Goal: Information Seeking & Learning: Learn about a topic

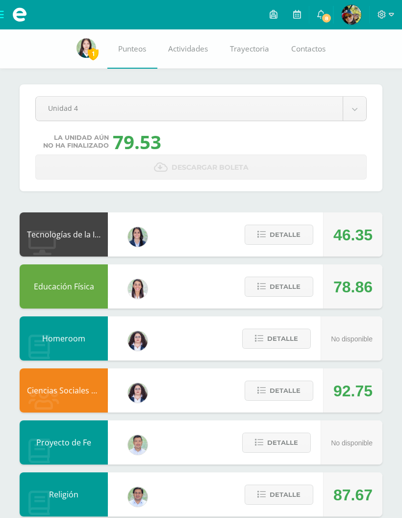
click at [293, 231] on span "Detalle" at bounding box center [285, 235] width 31 height 18
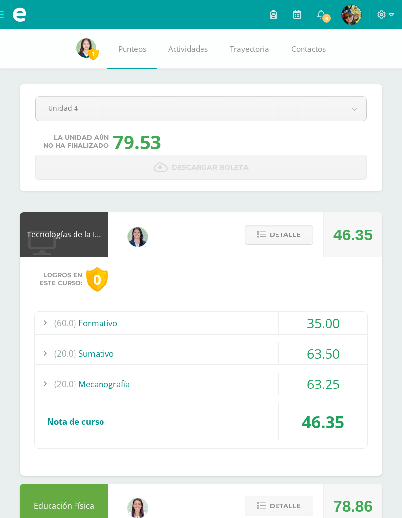
scroll to position [56, 0]
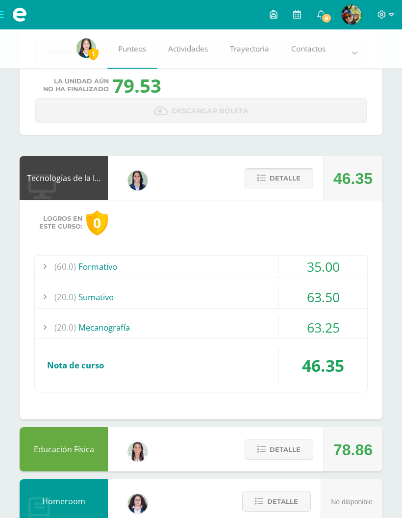
click at [74, 266] on span "(60.0)" at bounding box center [65, 267] width 22 height 22
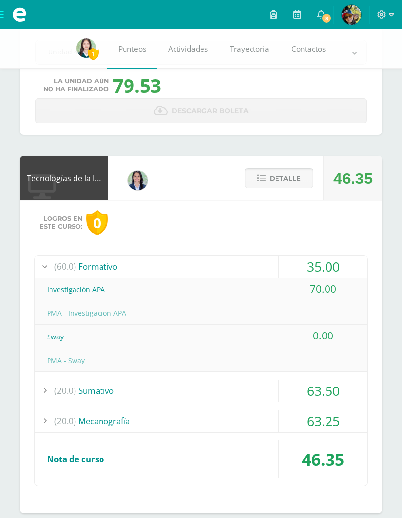
click at [66, 265] on span "(60.0)" at bounding box center [65, 267] width 22 height 22
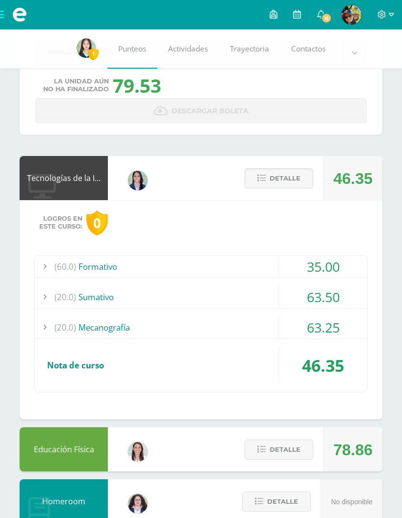
scroll to position [96, 0]
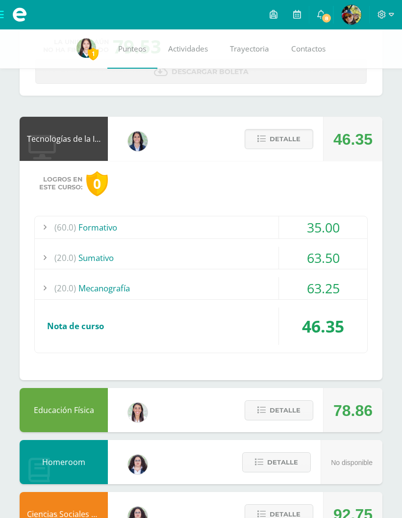
click at [294, 139] on span "Detalle" at bounding box center [285, 139] width 31 height 18
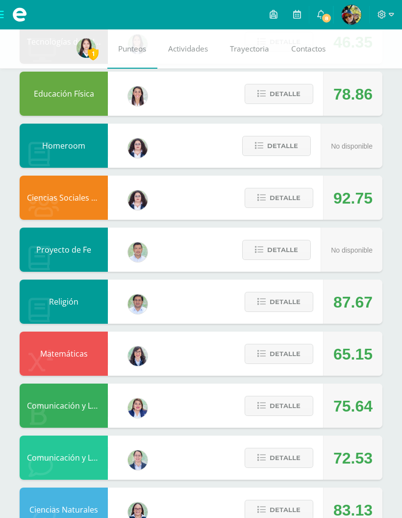
scroll to position [244, 0]
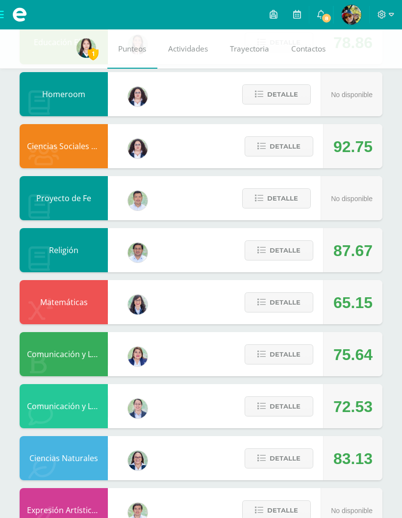
click at [292, 305] on span "Detalle" at bounding box center [285, 302] width 31 height 18
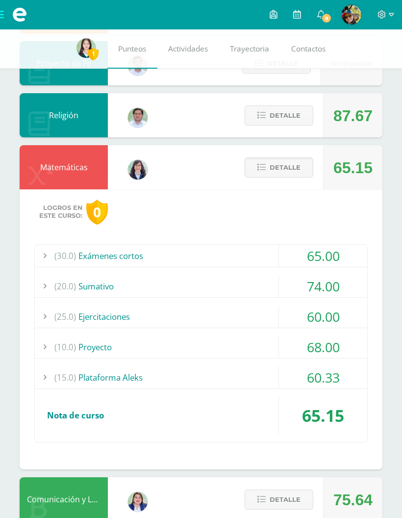
scroll to position [380, 0]
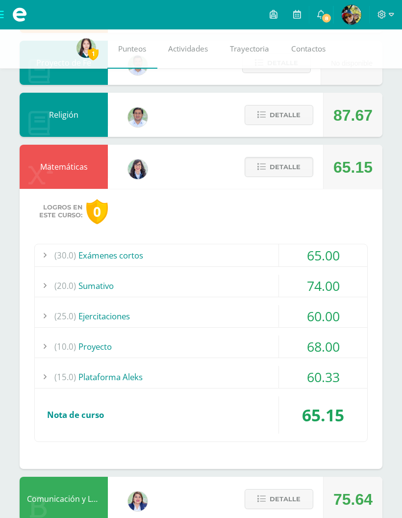
click at [71, 253] on span "(30.0)" at bounding box center [65, 255] width 22 height 22
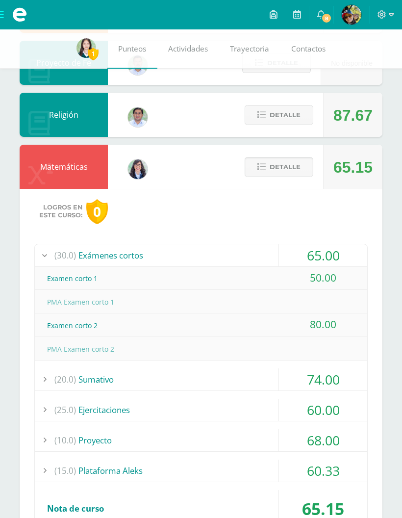
click at [64, 256] on span "(30.0)" at bounding box center [65, 255] width 22 height 22
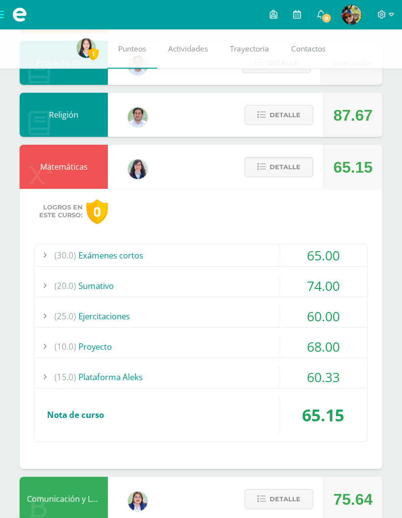
click at [74, 288] on span "(20.0)" at bounding box center [65, 286] width 22 height 22
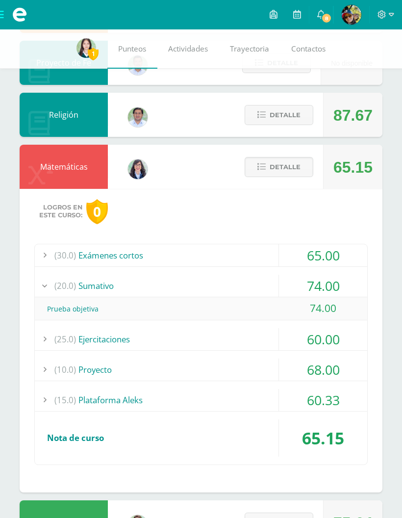
click at [67, 284] on span "(20.0)" at bounding box center [65, 286] width 22 height 22
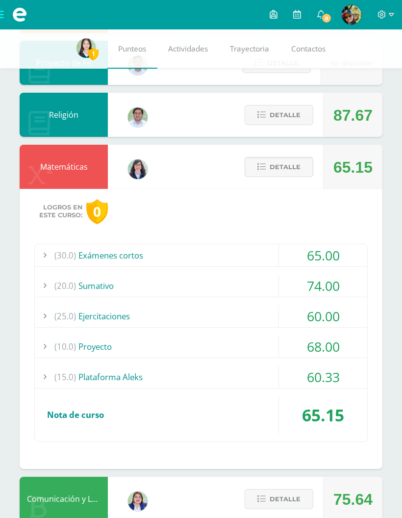
click at [71, 316] on span "(25.0)" at bounding box center [65, 316] width 22 height 22
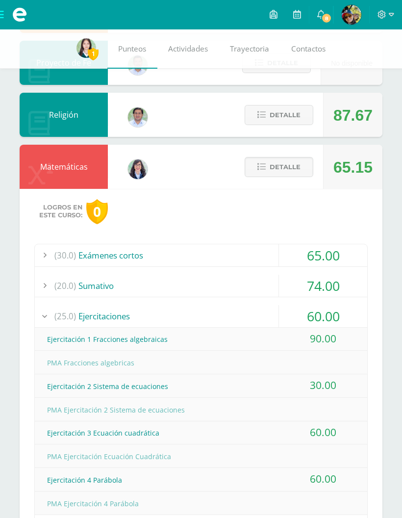
click at [74, 318] on span "(25.0)" at bounding box center [65, 316] width 22 height 22
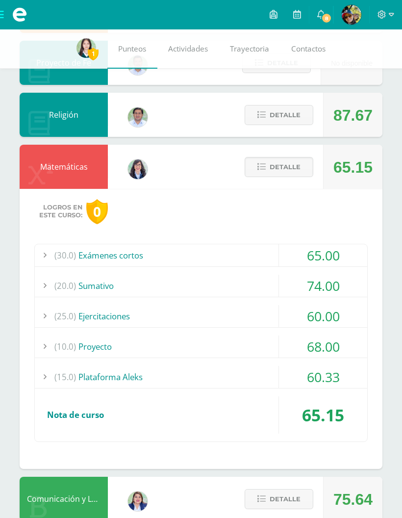
click at [77, 352] on div "(10.0) Proyecto" at bounding box center [201, 347] width 333 height 22
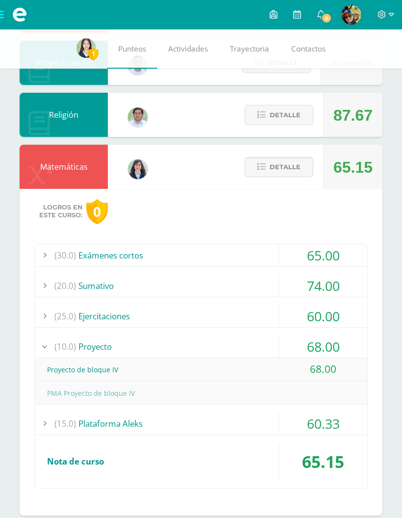
click at [57, 342] on span "(10.0)" at bounding box center [65, 347] width 22 height 22
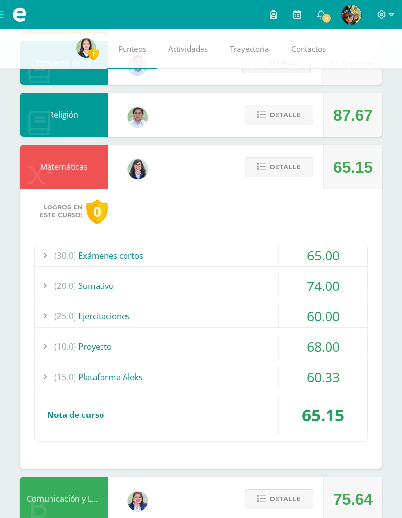
click at [79, 368] on div "(15.0) Plataforma Aleks" at bounding box center [201, 377] width 333 height 22
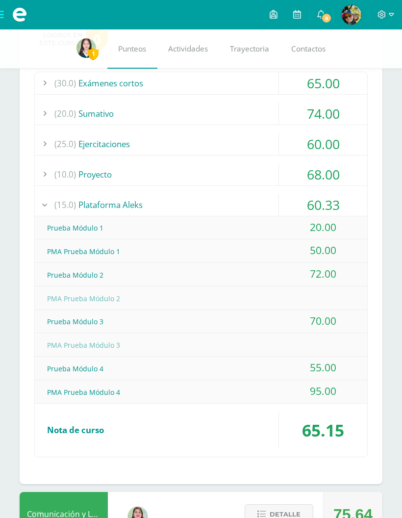
scroll to position [550, 0]
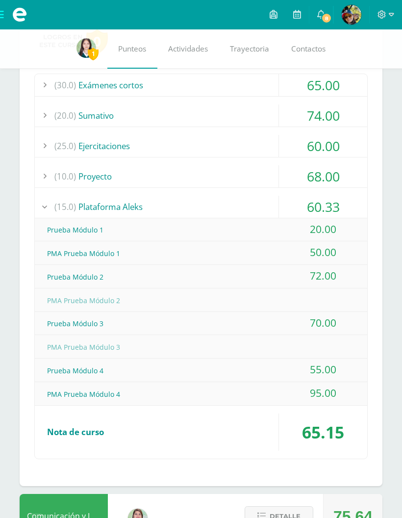
click at [65, 204] on span "(15.0)" at bounding box center [65, 207] width 22 height 22
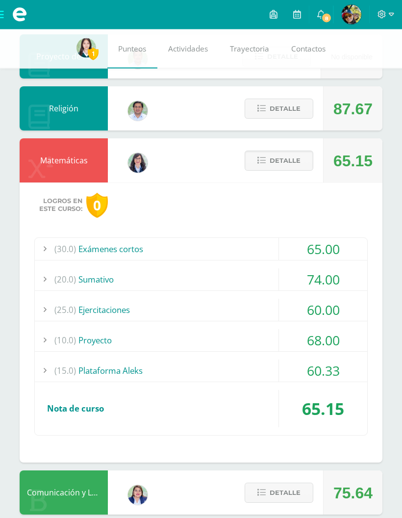
scroll to position [386, 0]
click at [295, 165] on span "Detalle" at bounding box center [285, 161] width 31 height 18
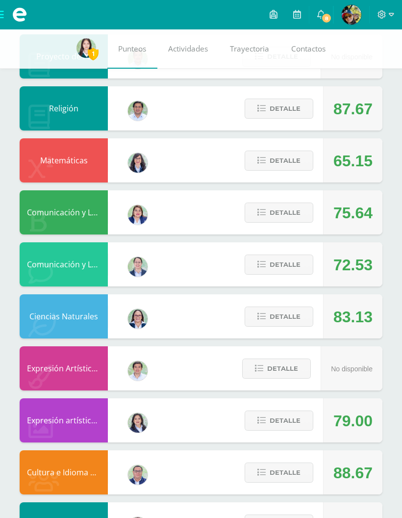
click at [293, 263] on span "Detalle" at bounding box center [285, 265] width 31 height 18
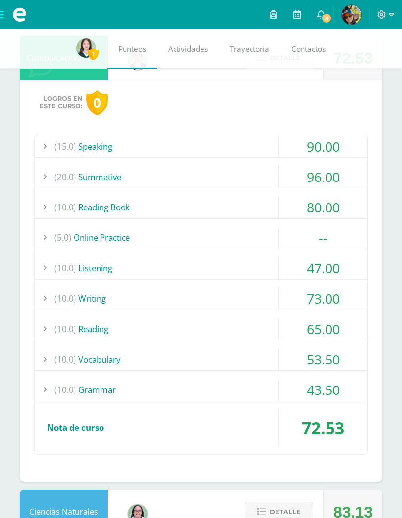
scroll to position [594, 0]
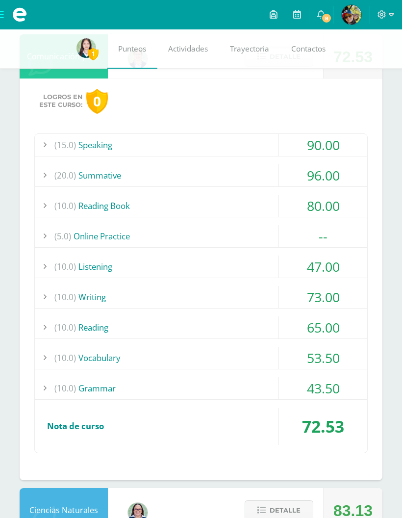
click at [78, 388] on div "(10.0) Grammar" at bounding box center [201, 388] width 333 height 22
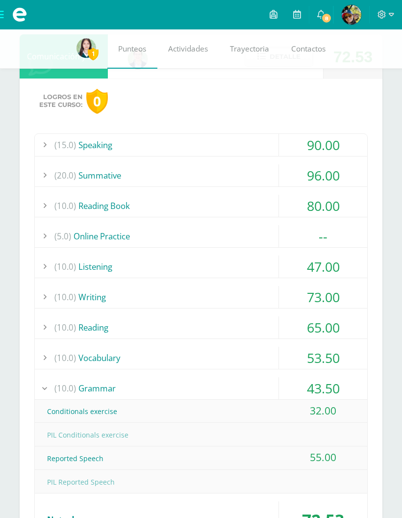
click at [74, 388] on span "(10.0)" at bounding box center [65, 388] width 22 height 22
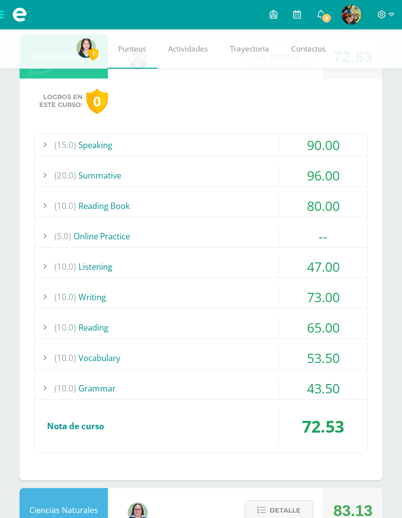
click at [73, 360] on span "(10.0)" at bounding box center [65, 358] width 22 height 22
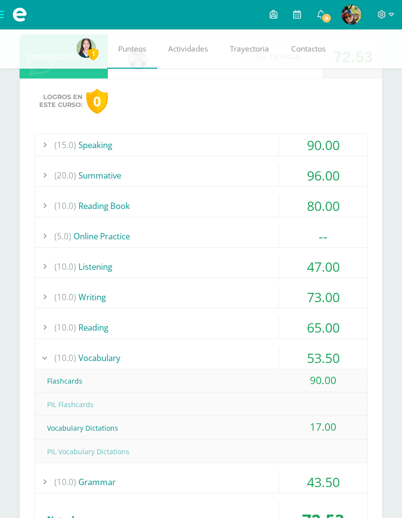
click at [70, 356] on span "(10.0)" at bounding box center [65, 358] width 22 height 22
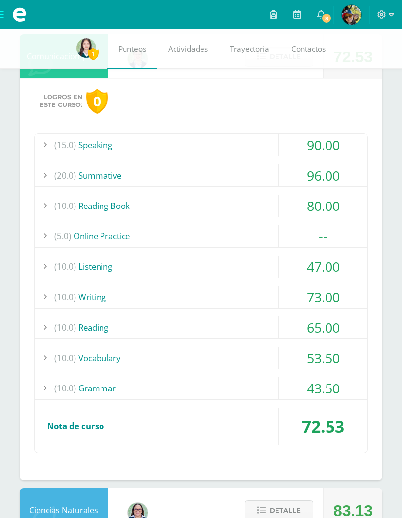
click at [72, 325] on span "(10.0)" at bounding box center [65, 327] width 22 height 22
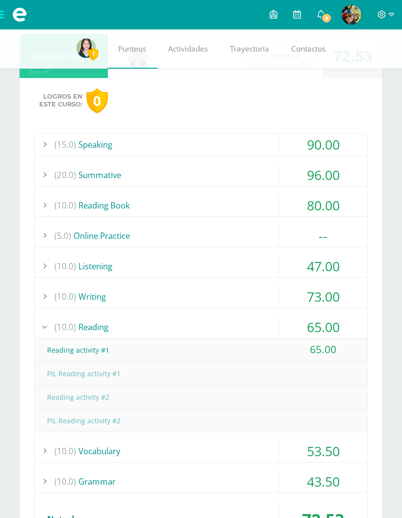
scroll to position [602, 0]
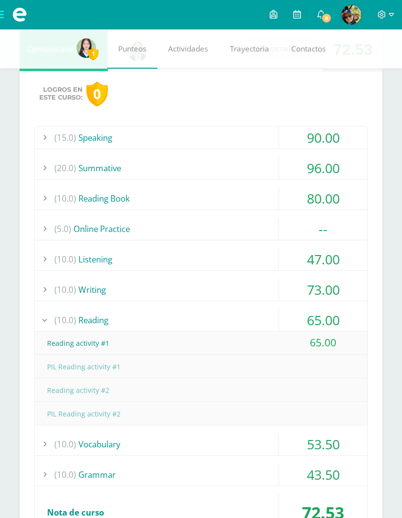
click at [76, 314] on div "(10.0) [GEOGRAPHIC_DATA]" at bounding box center [201, 320] width 333 height 22
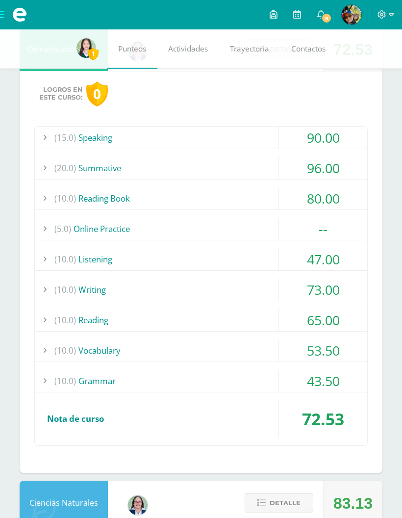
click at [73, 290] on span "(10.0)" at bounding box center [65, 290] width 22 height 22
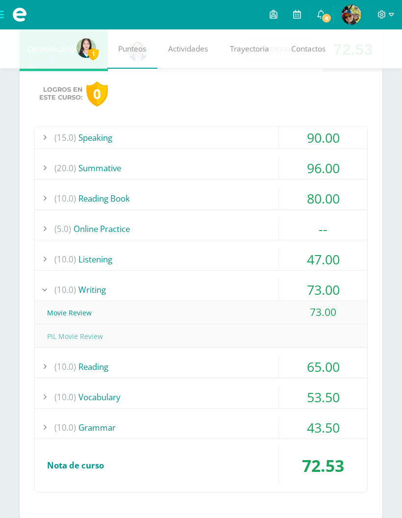
click at [67, 289] on span "(10.0)" at bounding box center [65, 290] width 22 height 22
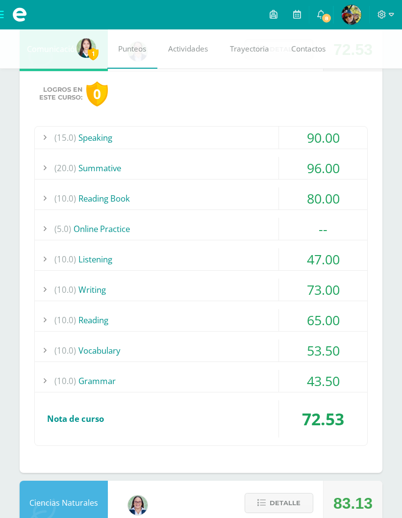
click at [69, 265] on span "(10.0)" at bounding box center [65, 259] width 22 height 22
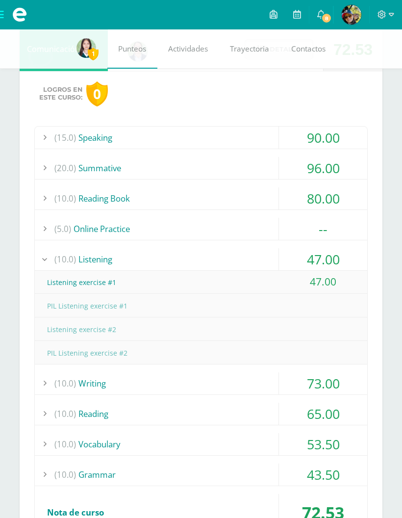
click at [59, 260] on span "(10.0)" at bounding box center [65, 259] width 22 height 22
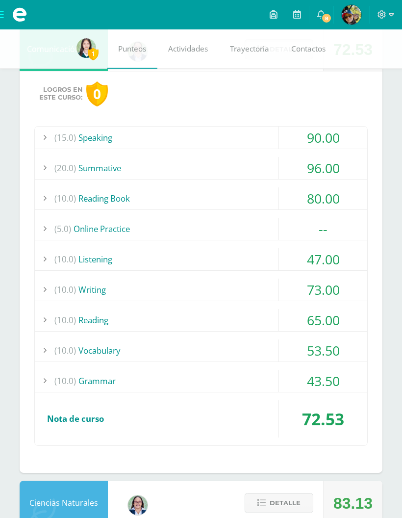
click at [81, 219] on div "(5.0) Online Practice" at bounding box center [201, 229] width 333 height 22
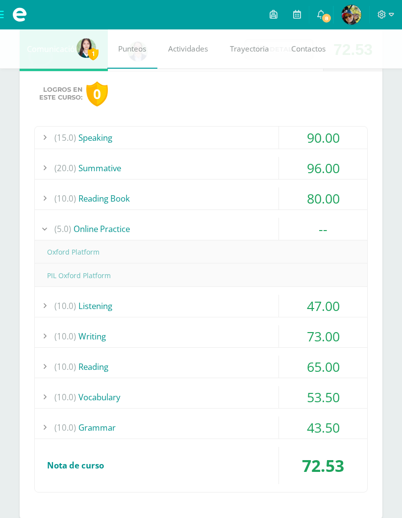
click at [69, 210] on div "(10.0) Reading Book 80.00" at bounding box center [201, 198] width 333 height 23
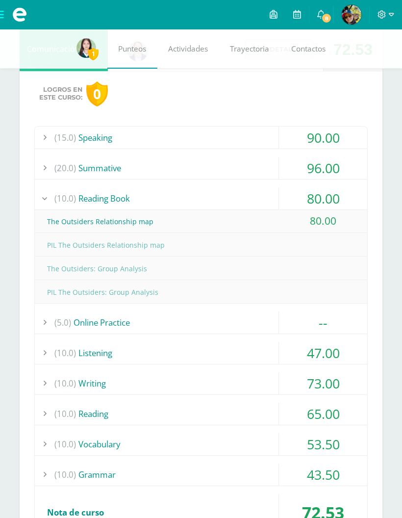
click at [64, 199] on span "(10.0)" at bounding box center [65, 198] width 22 height 22
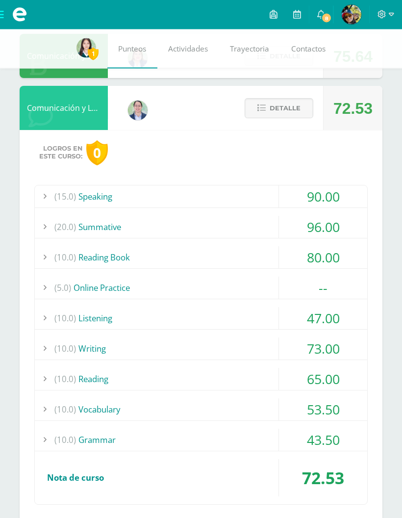
scroll to position [542, 0]
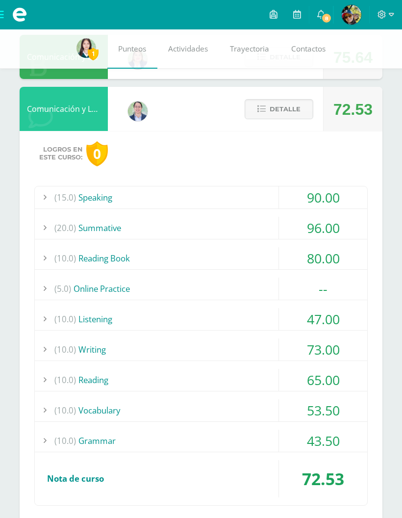
click at [73, 219] on span "(20.0)" at bounding box center [65, 228] width 22 height 22
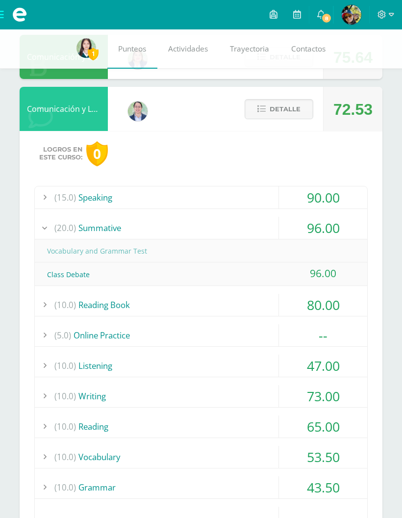
click at [67, 223] on span "(20.0)" at bounding box center [65, 228] width 22 height 22
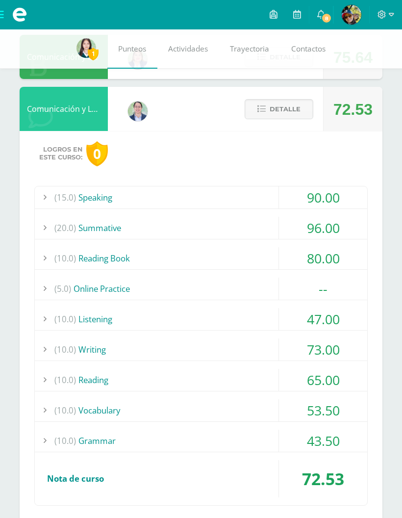
click at [59, 198] on span "(15.0)" at bounding box center [65, 197] width 22 height 22
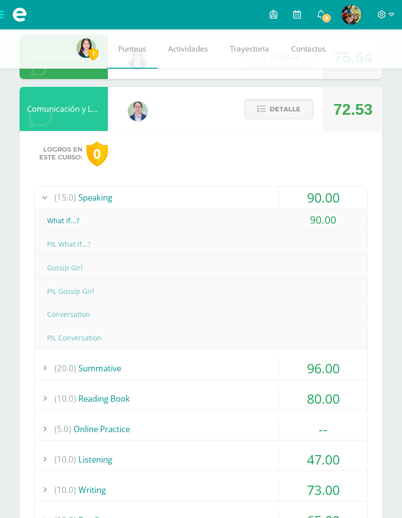
click at [55, 196] on span "(15.0)" at bounding box center [65, 197] width 22 height 22
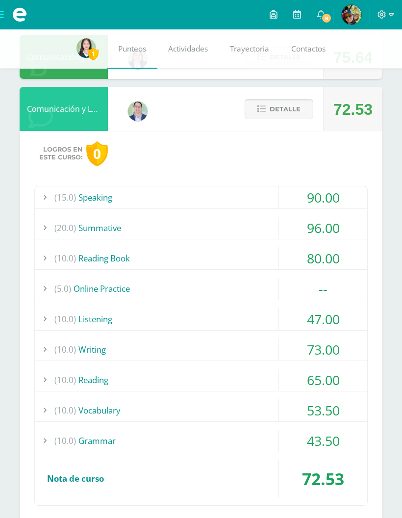
click at [309, 108] on button "Detalle" at bounding box center [279, 109] width 69 height 20
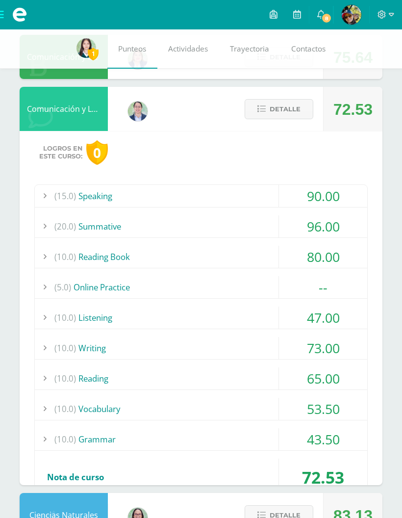
scroll to position [488, 0]
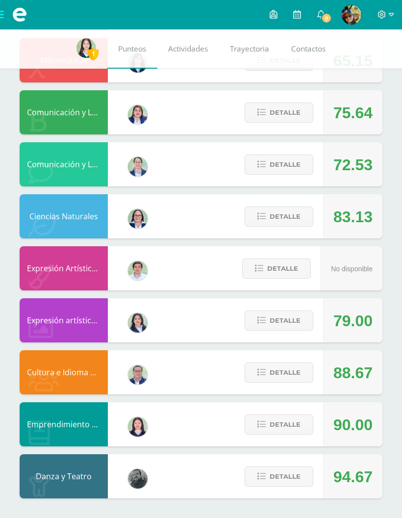
click at [304, 119] on button "Detalle" at bounding box center [279, 113] width 69 height 20
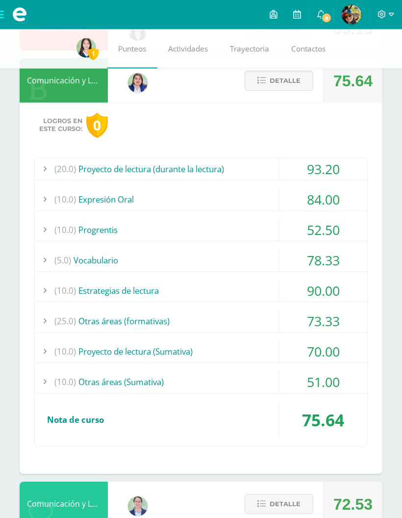
scroll to position [519, 0]
click at [82, 379] on div "(10.0) Otras áreas ([GEOGRAPHIC_DATA])" at bounding box center [201, 381] width 333 height 22
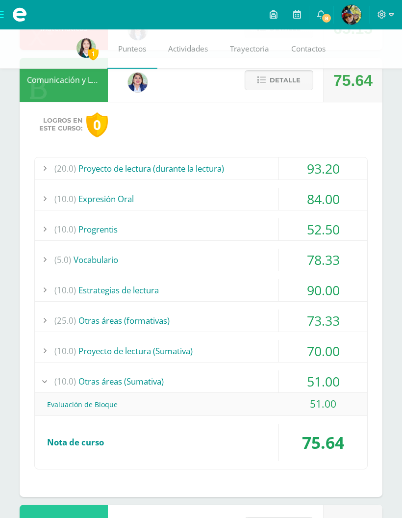
click at [69, 387] on span "(10.0)" at bounding box center [65, 381] width 22 height 22
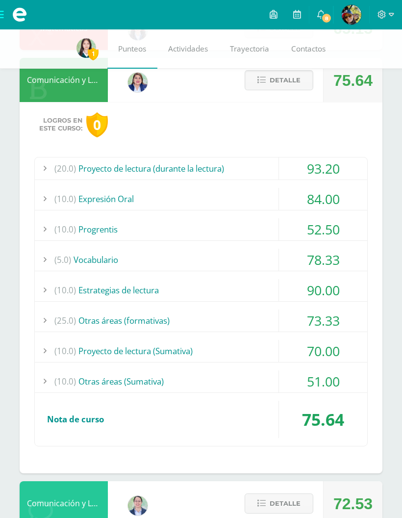
click at [70, 161] on span "(20.0)" at bounding box center [65, 168] width 22 height 22
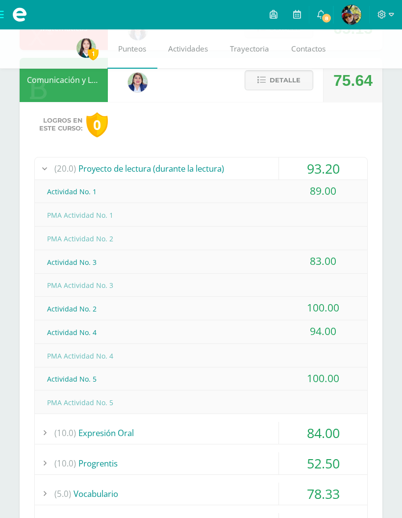
click at [71, 170] on span "(20.0)" at bounding box center [65, 168] width 22 height 22
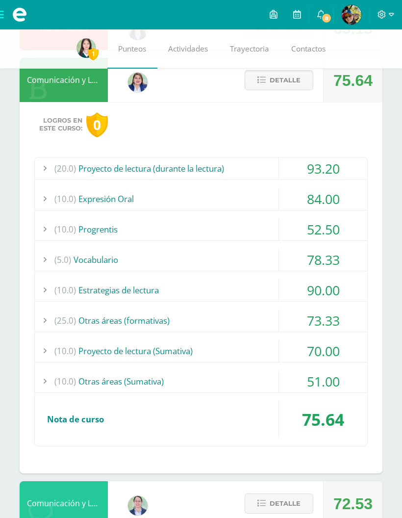
click at [65, 321] on span "(25.0)" at bounding box center [65, 321] width 22 height 22
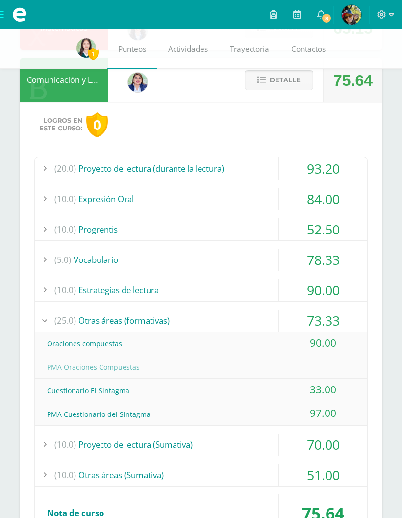
click at [63, 321] on span "(25.0)" at bounding box center [65, 321] width 22 height 22
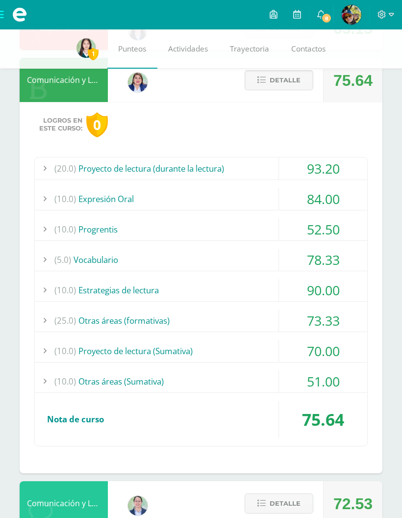
click at [49, 260] on div at bounding box center [45, 260] width 20 height 22
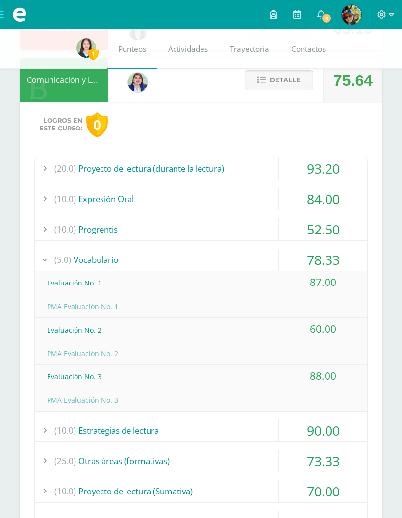
click at [60, 263] on span "(5.0)" at bounding box center [62, 260] width 17 height 22
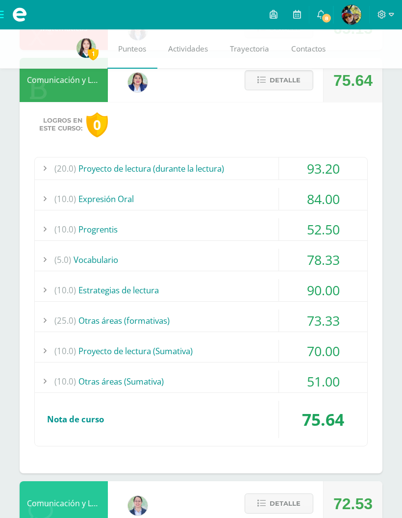
click at [302, 90] on button "Detalle" at bounding box center [279, 80] width 69 height 20
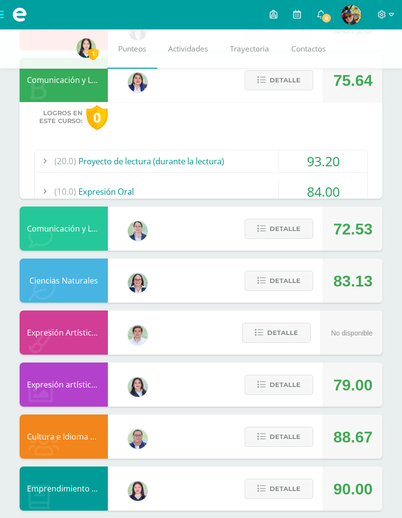
scroll to position [448, 0]
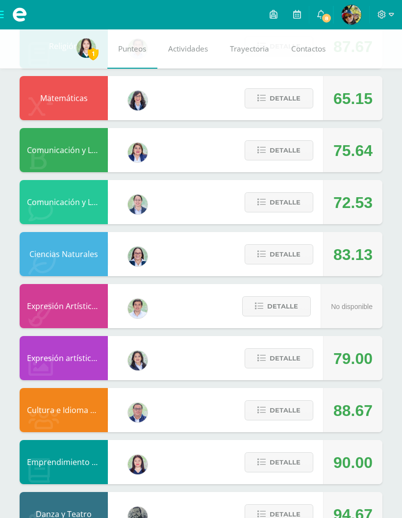
click at [289, 419] on span "Detalle" at bounding box center [285, 410] width 31 height 18
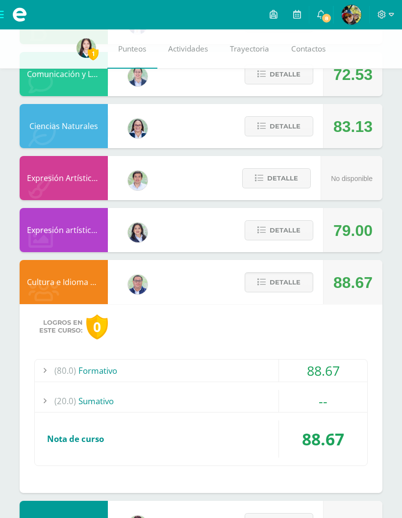
scroll to position [591, 0]
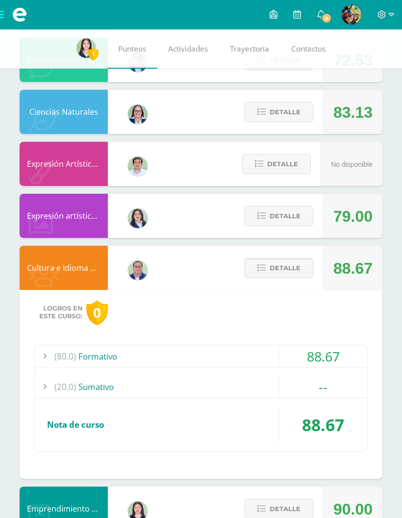
click at [277, 273] on span "Detalle" at bounding box center [285, 268] width 31 height 18
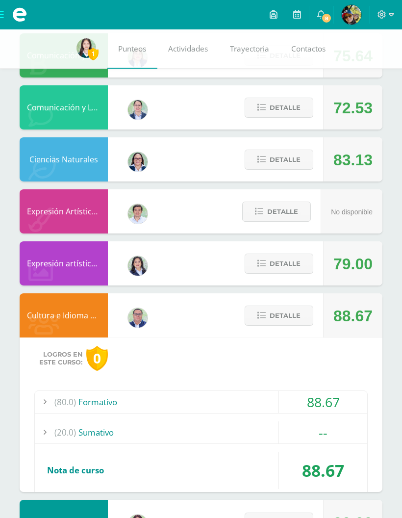
scroll to position [448, 0]
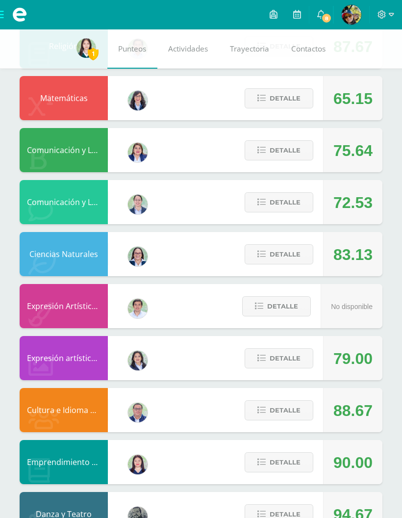
click at [274, 480] on div "Detalle" at bounding box center [276, 462] width 93 height 44
click at [276, 460] on span "Detalle" at bounding box center [285, 462] width 31 height 18
click at [264, 469] on span at bounding box center [280, 462] width 48 height 13
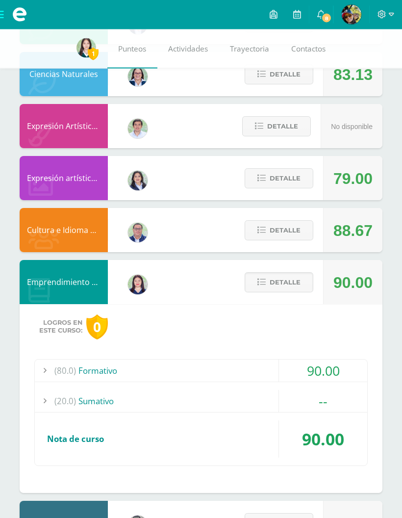
scroll to position [629, 0]
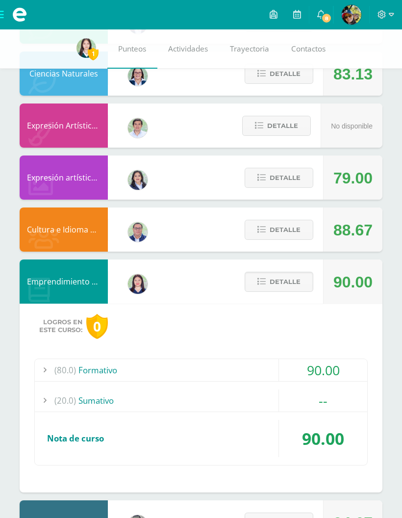
click at [228, 409] on div "(20.0) [GEOGRAPHIC_DATA]" at bounding box center [201, 401] width 333 height 22
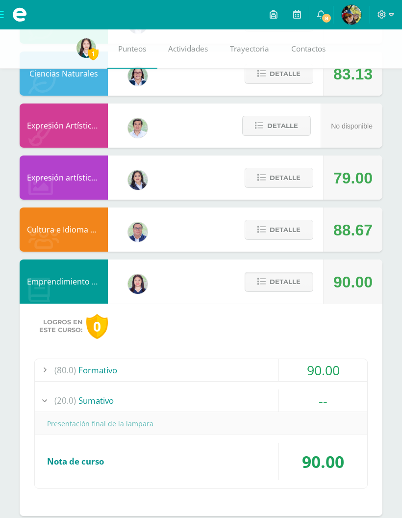
click at [225, 412] on div "(20.0) [GEOGRAPHIC_DATA]" at bounding box center [201, 401] width 333 height 22
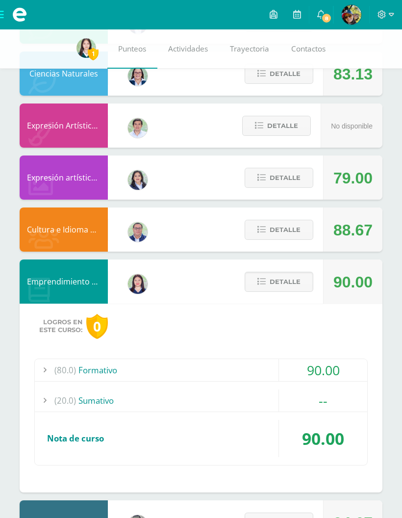
scroll to position [668, 0]
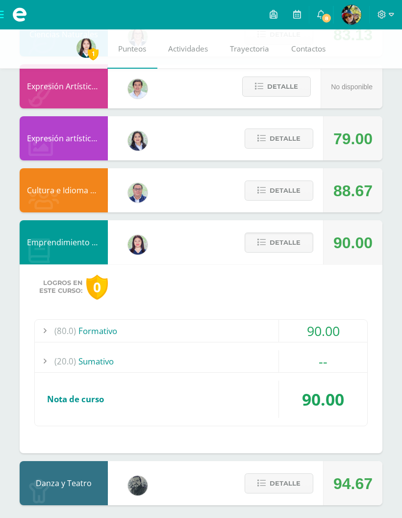
click at [283, 243] on span "Detalle" at bounding box center [285, 243] width 31 height 18
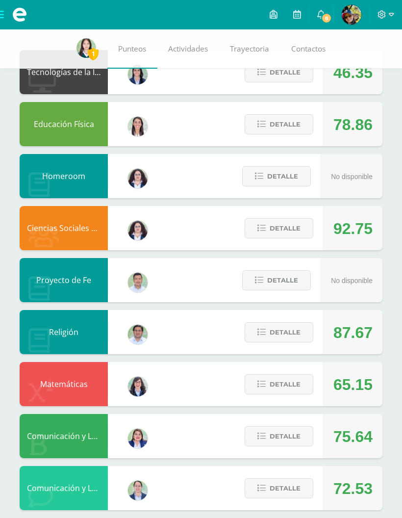
scroll to position [0, 0]
